Goal: Task Accomplishment & Management: Use online tool/utility

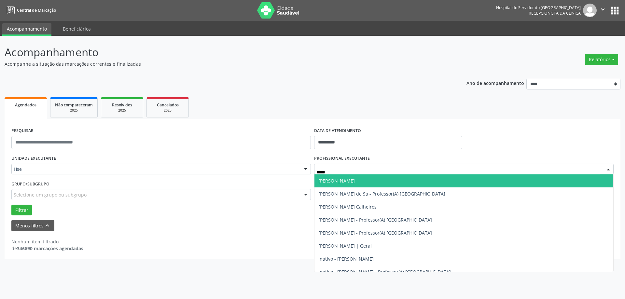
click at [371, 181] on span "[PERSON_NAME]" at bounding box center [463, 180] width 299 height 13
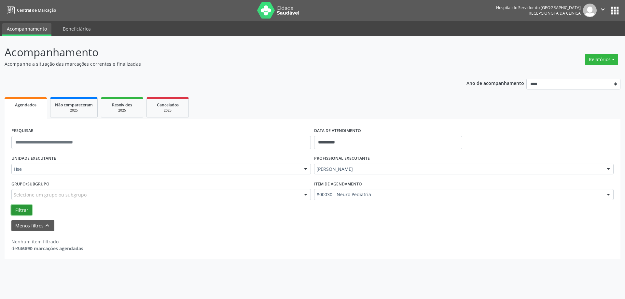
click at [27, 208] on button "Filtrar" at bounding box center [21, 210] width 20 height 11
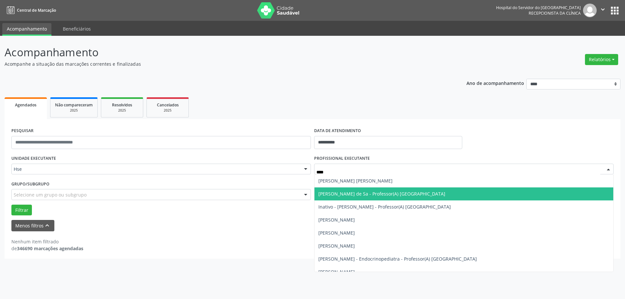
type input "*****"
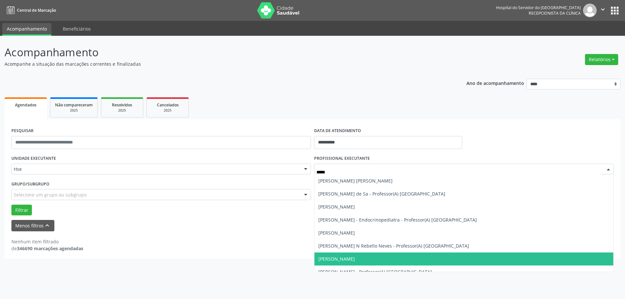
click at [355, 257] on span "[PERSON_NAME]" at bounding box center [336, 259] width 36 height 6
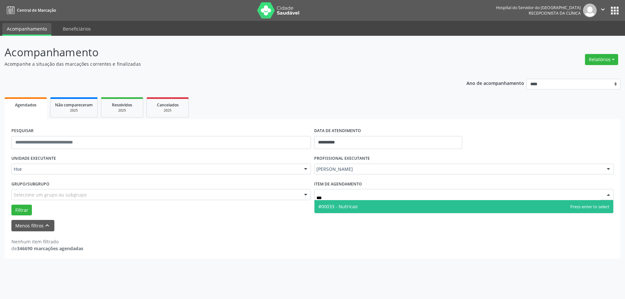
type input "****"
click at [379, 208] on span "#00033 - Nutricao" at bounding box center [463, 206] width 299 height 13
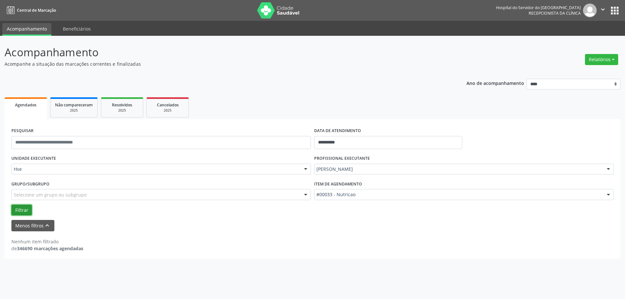
click at [23, 214] on button "Filtrar" at bounding box center [21, 210] width 20 height 11
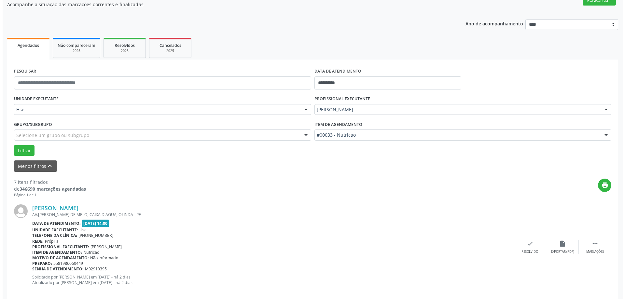
scroll to position [65, 0]
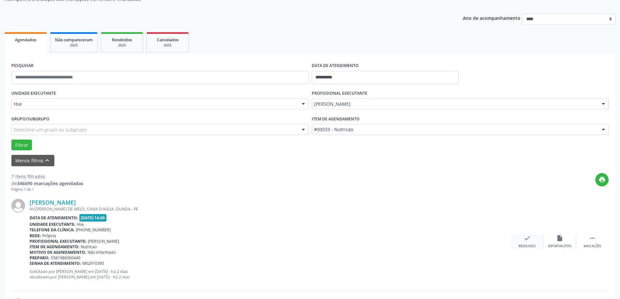
click at [522, 240] on div "check Resolvido" at bounding box center [527, 242] width 33 height 14
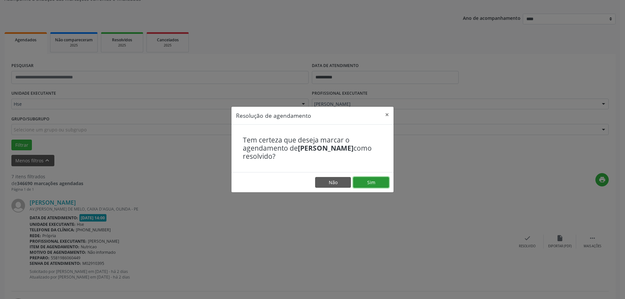
click at [371, 181] on button "Sim" at bounding box center [371, 182] width 36 height 11
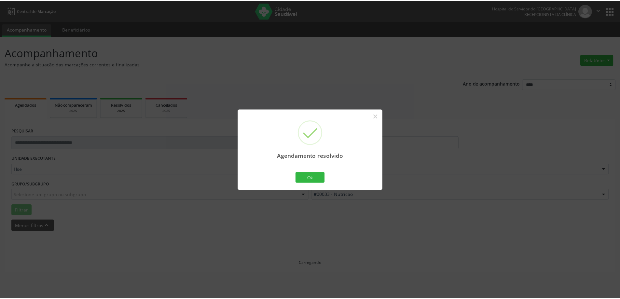
scroll to position [0, 0]
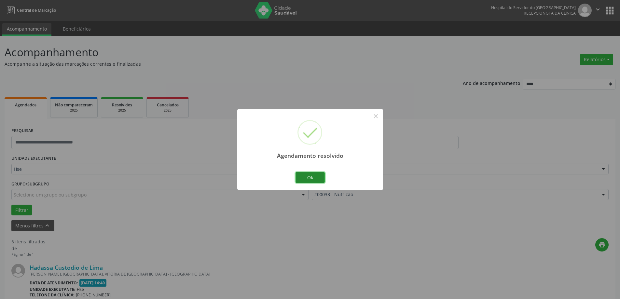
click at [297, 179] on button "Ok" at bounding box center [309, 177] width 29 height 11
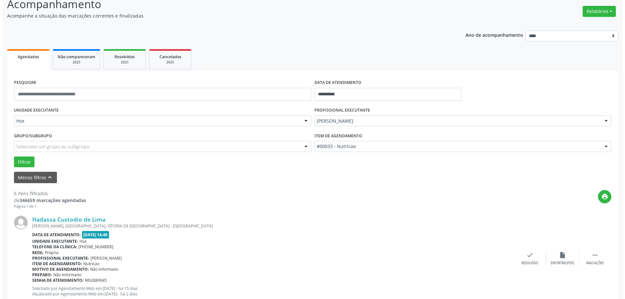
scroll to position [98, 0]
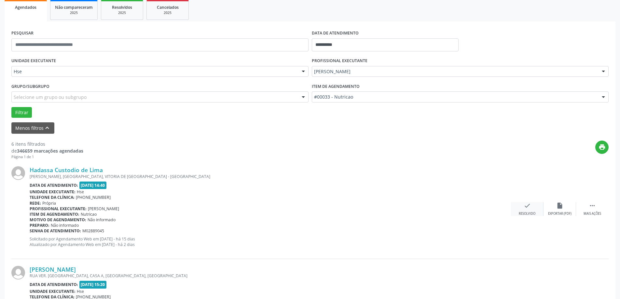
click at [534, 206] on div "check Resolvido" at bounding box center [527, 209] width 33 height 14
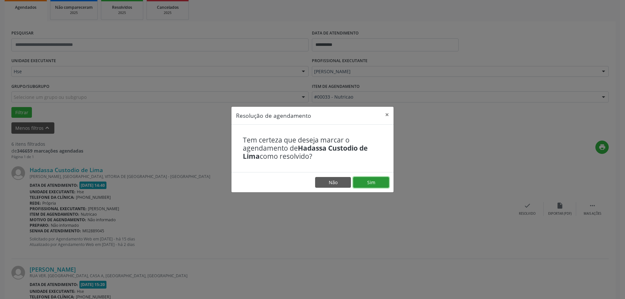
click at [371, 184] on button "Sim" at bounding box center [371, 182] width 36 height 11
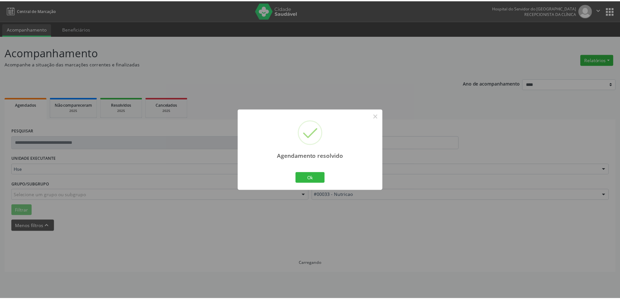
scroll to position [0, 0]
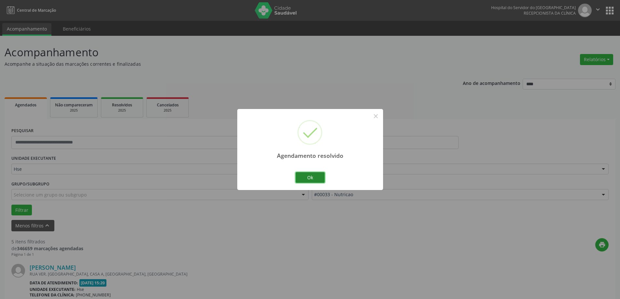
click at [305, 174] on button "Ok" at bounding box center [309, 177] width 29 height 11
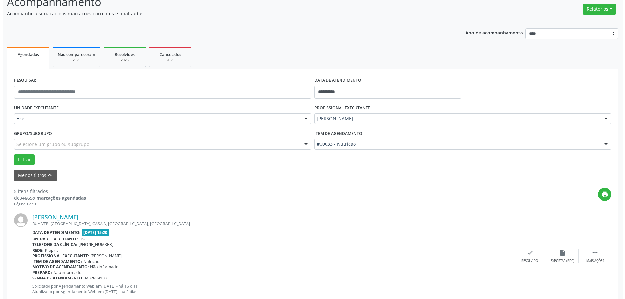
scroll to position [130, 0]
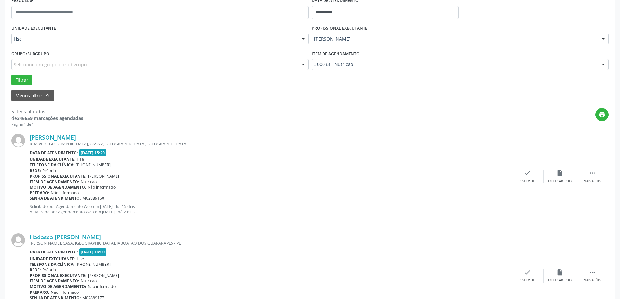
click at [530, 184] on div "[PERSON_NAME] RUA VER. [GEOGRAPHIC_DATA], CASA A, [GEOGRAPHIC_DATA], [GEOGRAPHI…" at bounding box center [309, 176] width 597 height 99
click at [526, 177] on div "check Resolvido" at bounding box center [527, 177] width 33 height 14
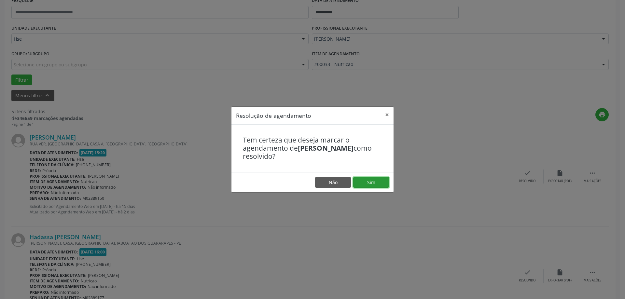
click at [368, 181] on button "Sim" at bounding box center [371, 182] width 36 height 11
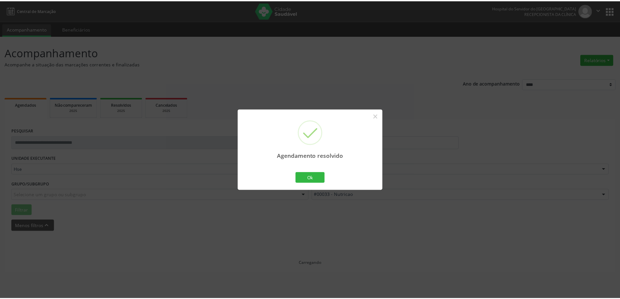
scroll to position [0, 0]
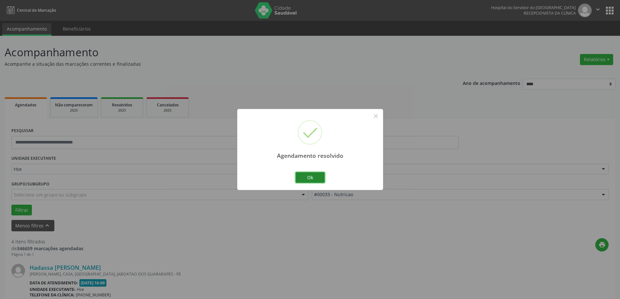
click at [315, 176] on button "Ok" at bounding box center [309, 177] width 29 height 11
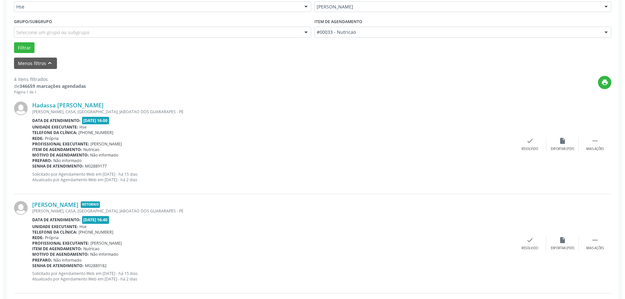
scroll to position [163, 0]
click at [519, 143] on div "check Resolvido" at bounding box center [527, 144] width 33 height 14
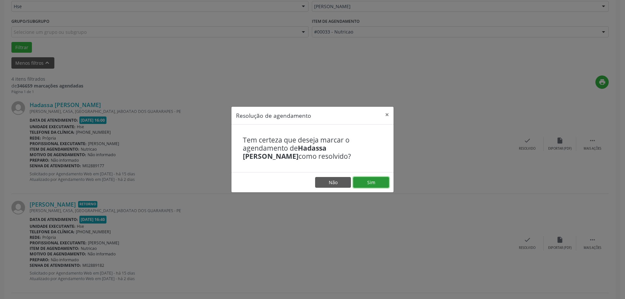
click at [370, 183] on button "Sim" at bounding box center [371, 182] width 36 height 11
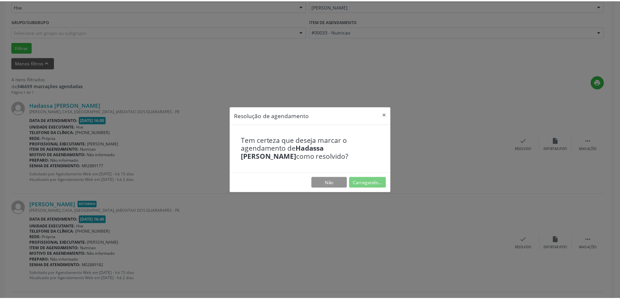
scroll to position [0, 0]
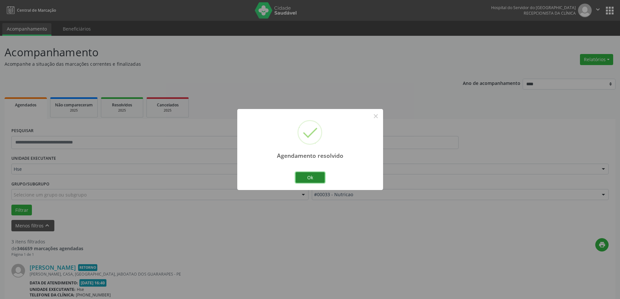
click at [309, 178] on button "Ok" at bounding box center [309, 177] width 29 height 11
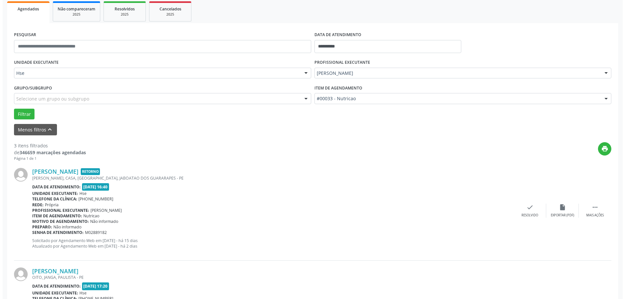
scroll to position [98, 0]
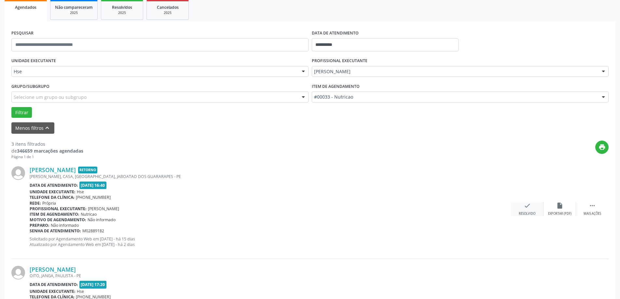
click at [530, 207] on icon "check" at bounding box center [526, 205] width 7 height 7
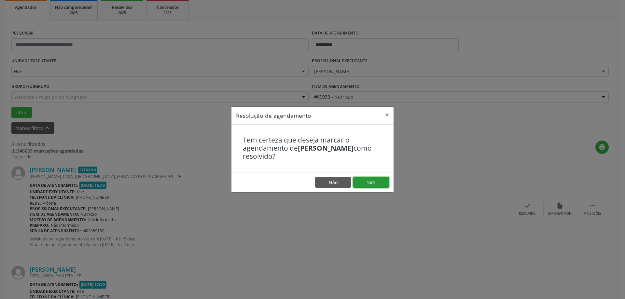
click at [382, 184] on button "Sim" at bounding box center [371, 182] width 36 height 11
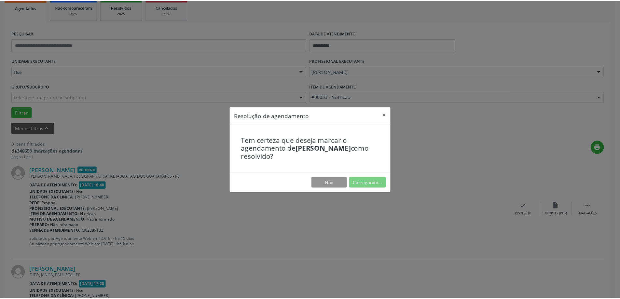
scroll to position [0, 0]
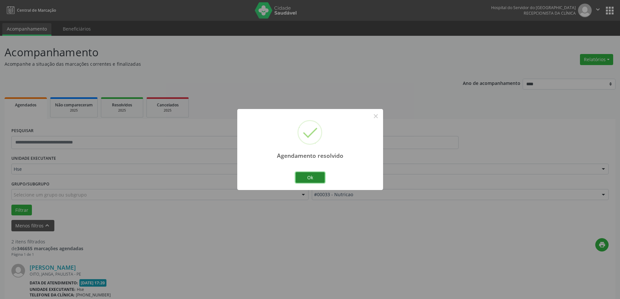
click at [317, 177] on button "Ok" at bounding box center [309, 177] width 29 height 11
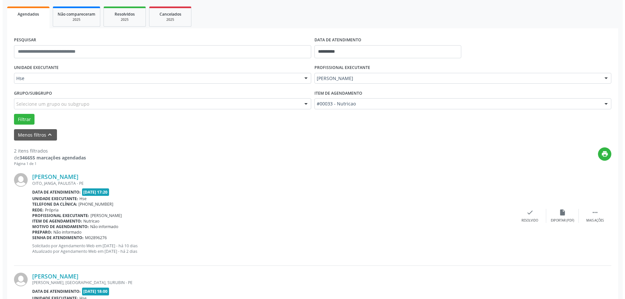
scroll to position [98, 0]
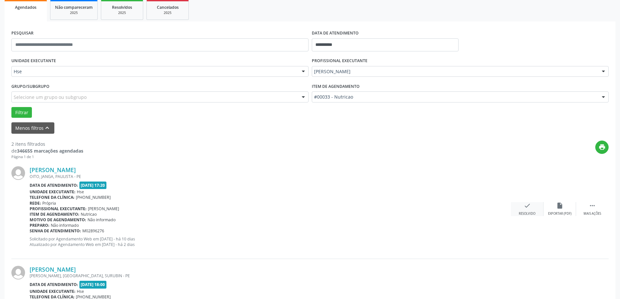
click at [522, 210] on div "check Resolvido" at bounding box center [527, 209] width 33 height 14
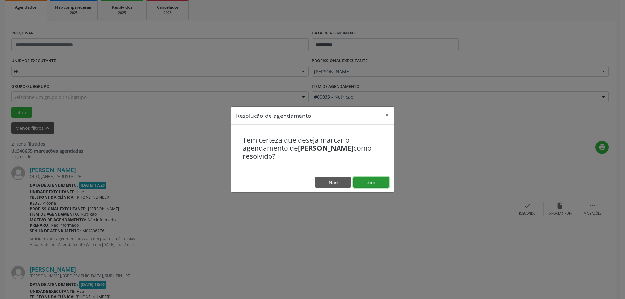
click at [374, 186] on button "Sim" at bounding box center [371, 182] width 36 height 11
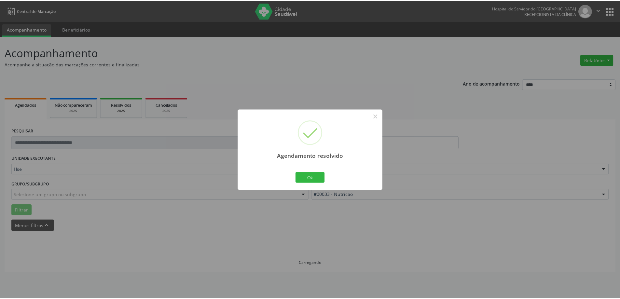
scroll to position [0, 0]
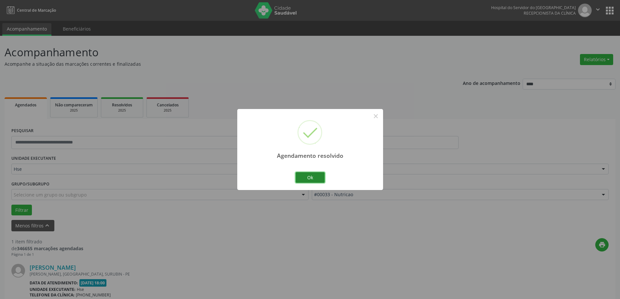
click at [299, 176] on button "Ok" at bounding box center [309, 177] width 29 height 11
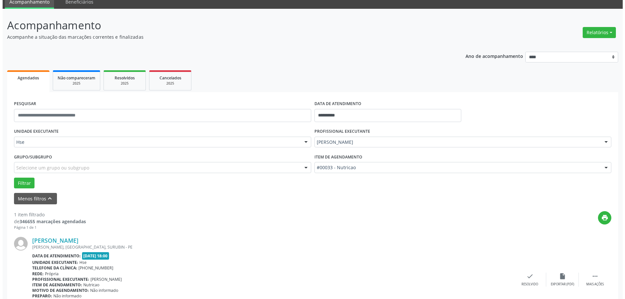
scroll to position [69, 0]
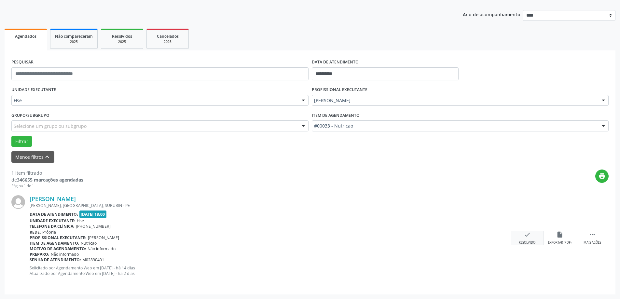
click at [514, 235] on div "check Resolvido" at bounding box center [527, 238] width 33 height 14
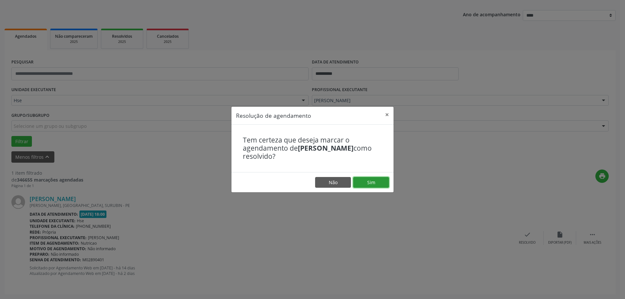
click at [365, 180] on button "Sim" at bounding box center [371, 182] width 36 height 11
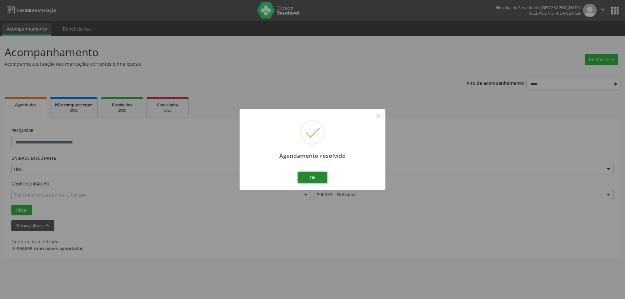
click at [313, 180] on button "Ok" at bounding box center [312, 177] width 29 height 11
